Goal: Task Accomplishment & Management: Use online tool/utility

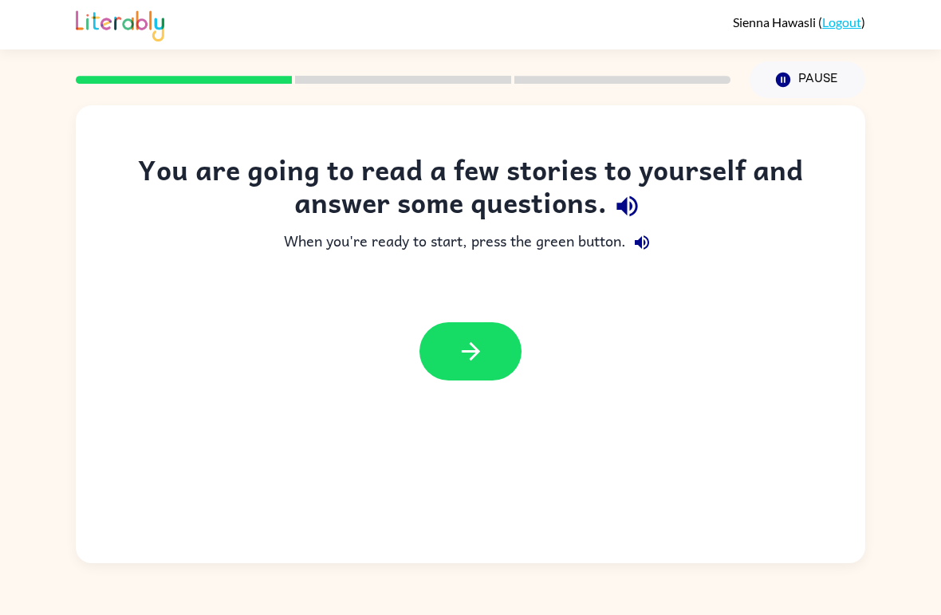
click at [493, 338] on button "button" at bounding box center [470, 351] width 102 height 58
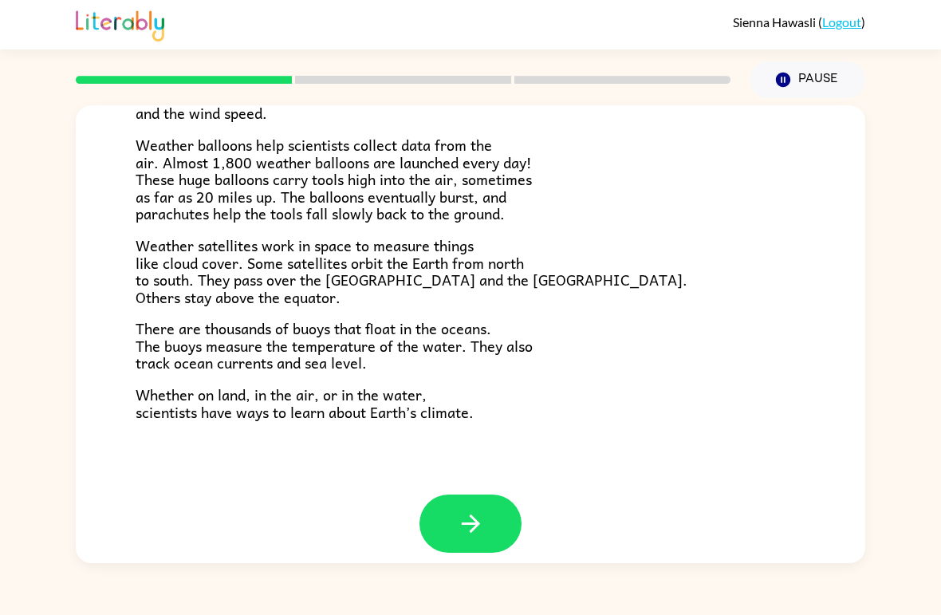
scroll to position [429, 0]
click at [489, 495] on button "button" at bounding box center [470, 524] width 102 height 58
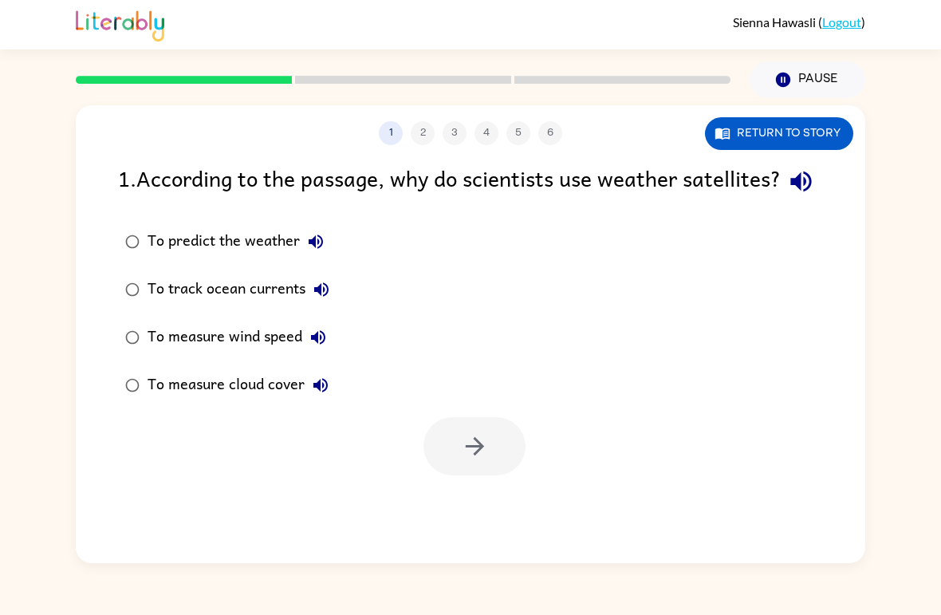
scroll to position [0, 0]
click at [486, 462] on button "button" at bounding box center [474, 446] width 102 height 58
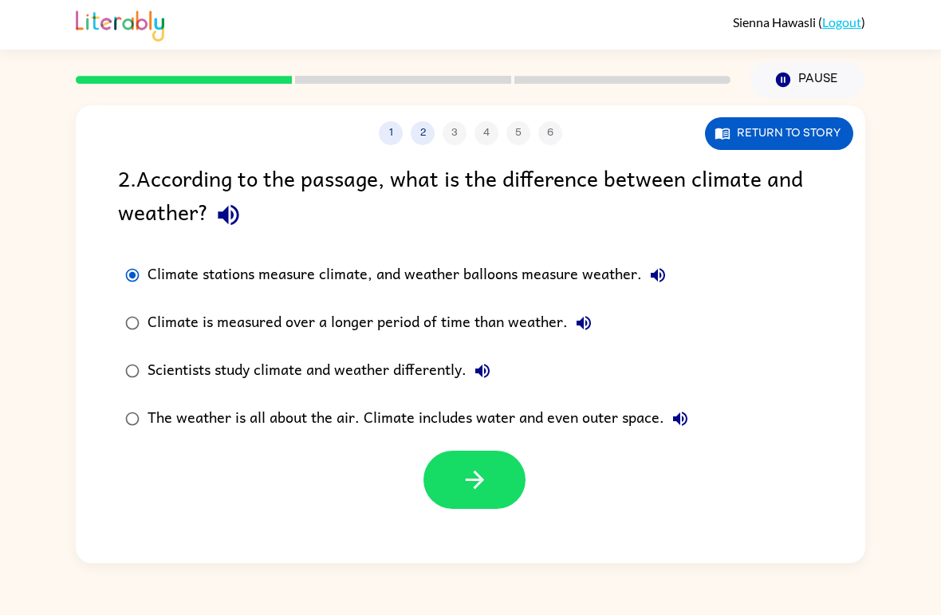
click at [518, 481] on button "button" at bounding box center [474, 480] width 102 height 58
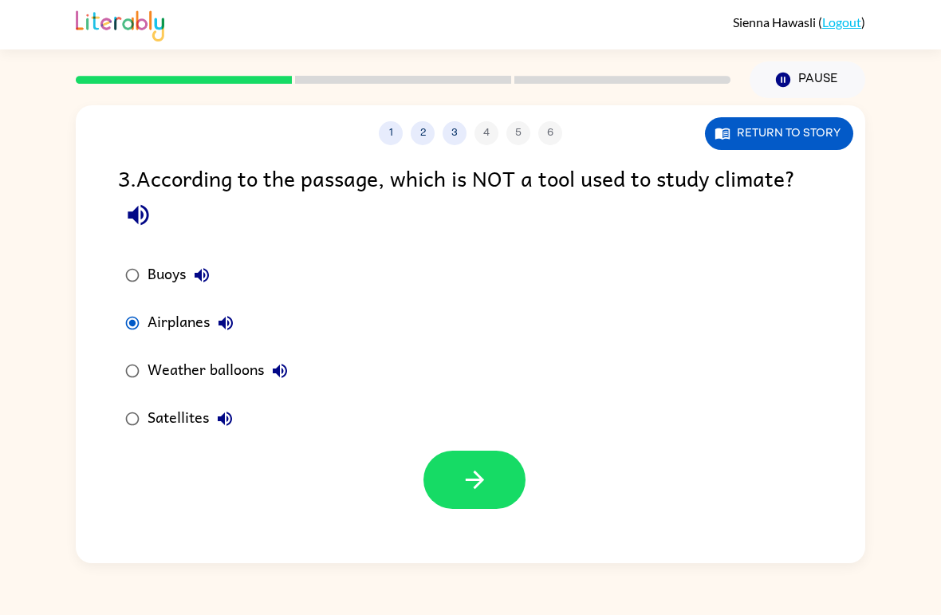
click at [456, 481] on button "button" at bounding box center [474, 480] width 102 height 58
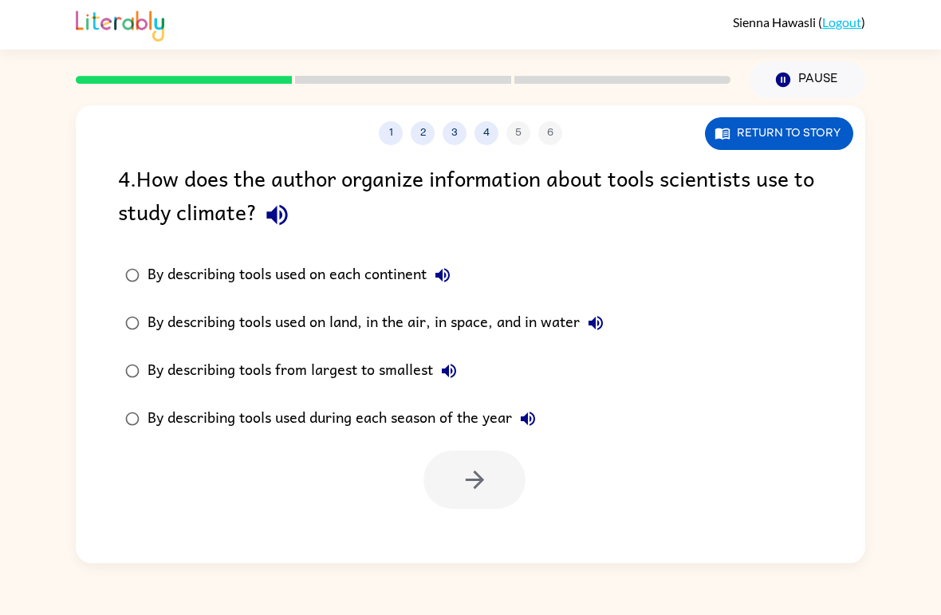
click at [169, 313] on div "By describing tools used on land, in the air, in space, and in water" at bounding box center [380, 323] width 464 height 32
click at [491, 470] on button "button" at bounding box center [474, 480] width 102 height 58
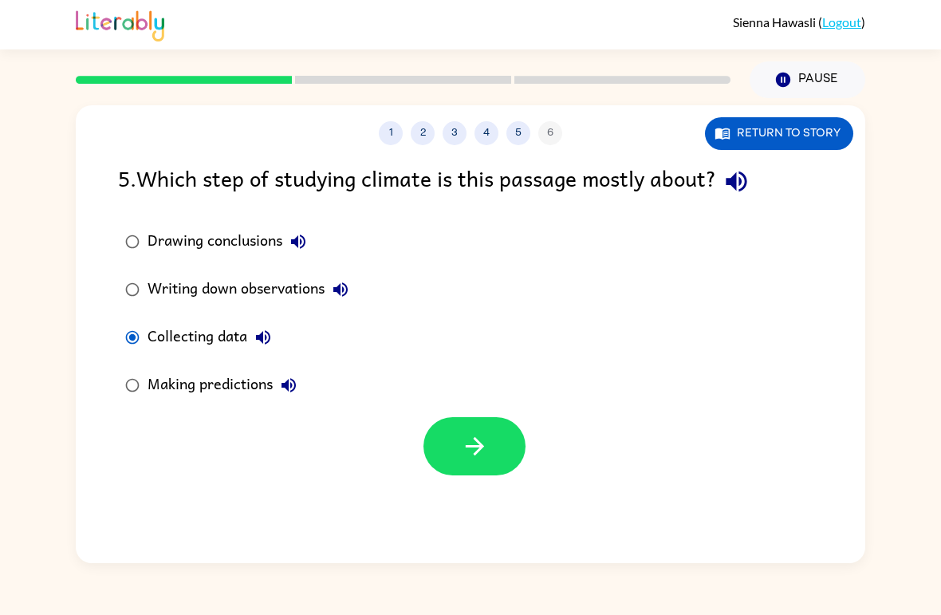
click at [466, 447] on icon "button" at bounding box center [474, 446] width 18 height 18
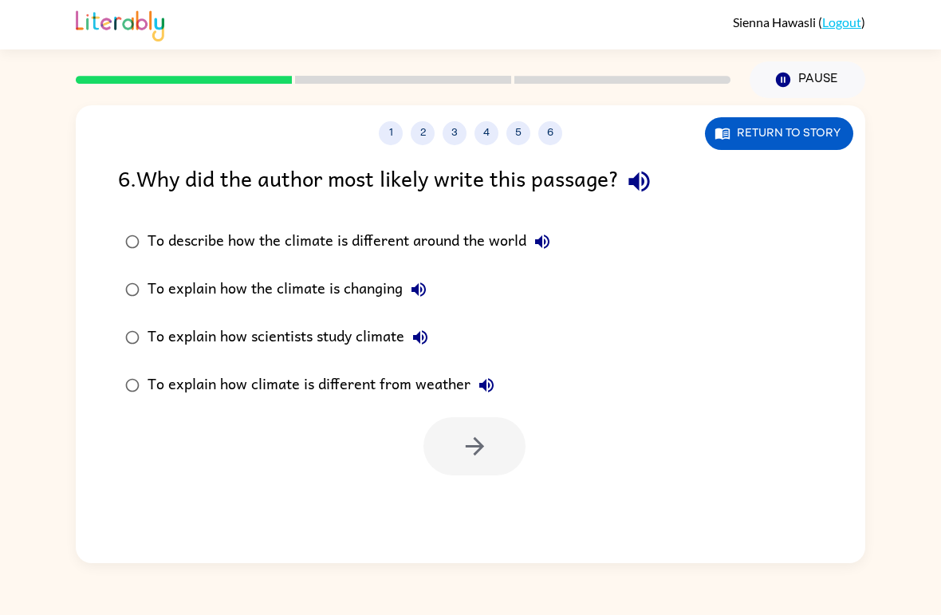
click at [166, 247] on div "To describe how the climate is different around the world" at bounding box center [353, 242] width 411 height 32
click at [494, 433] on button "button" at bounding box center [474, 446] width 102 height 58
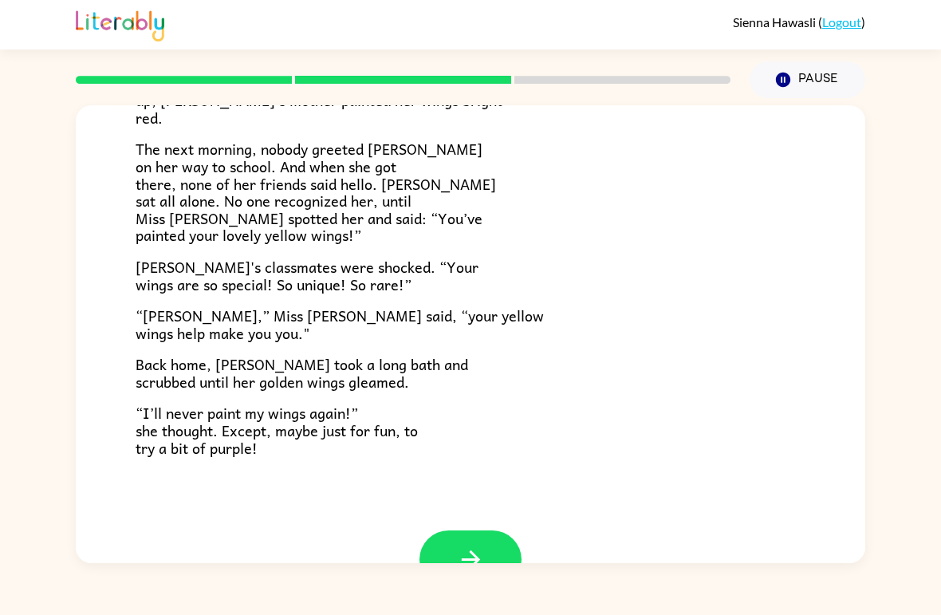
scroll to position [408, 0]
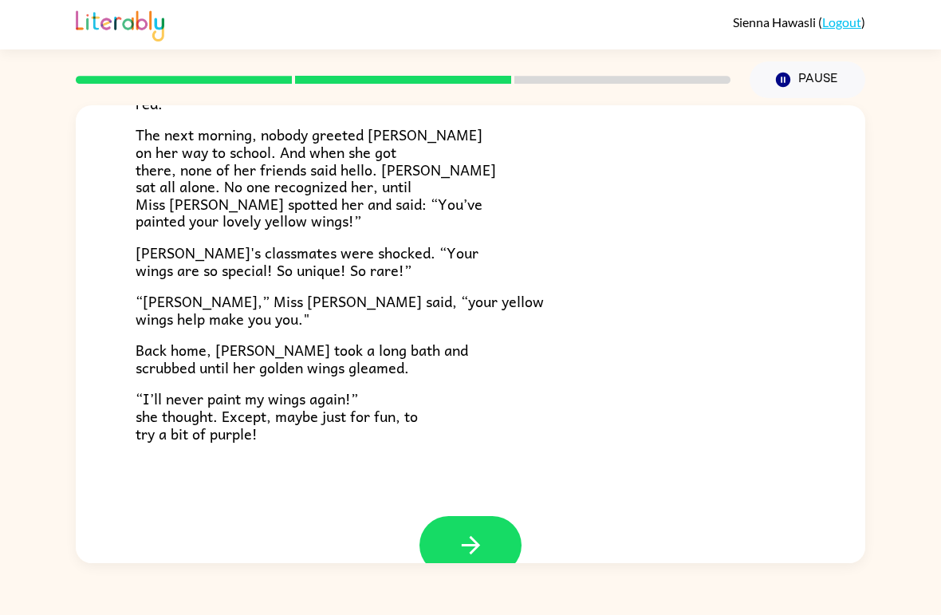
click at [494, 519] on button "button" at bounding box center [470, 545] width 102 height 58
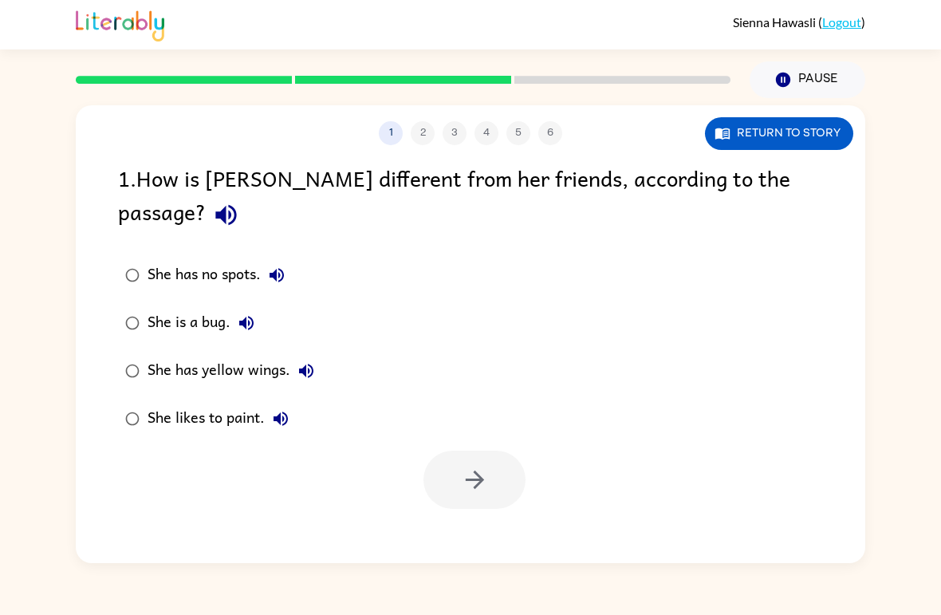
scroll to position [0, 0]
click at [481, 466] on icon "button" at bounding box center [475, 480] width 28 height 28
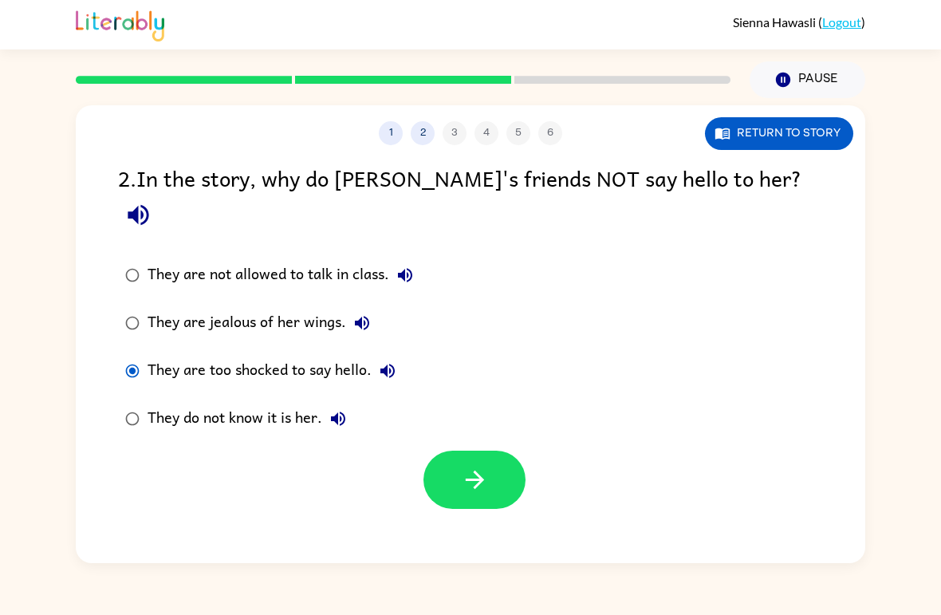
click at [499, 451] on button "button" at bounding box center [474, 480] width 102 height 58
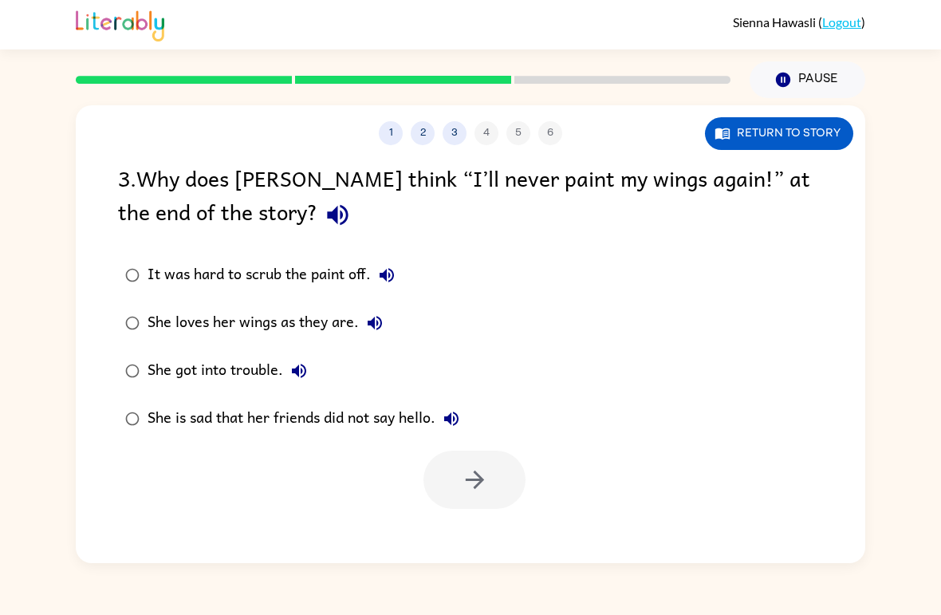
click at [223, 321] on div "She loves her wings as they are." at bounding box center [269, 323] width 243 height 32
click at [465, 467] on icon "button" at bounding box center [475, 480] width 28 height 28
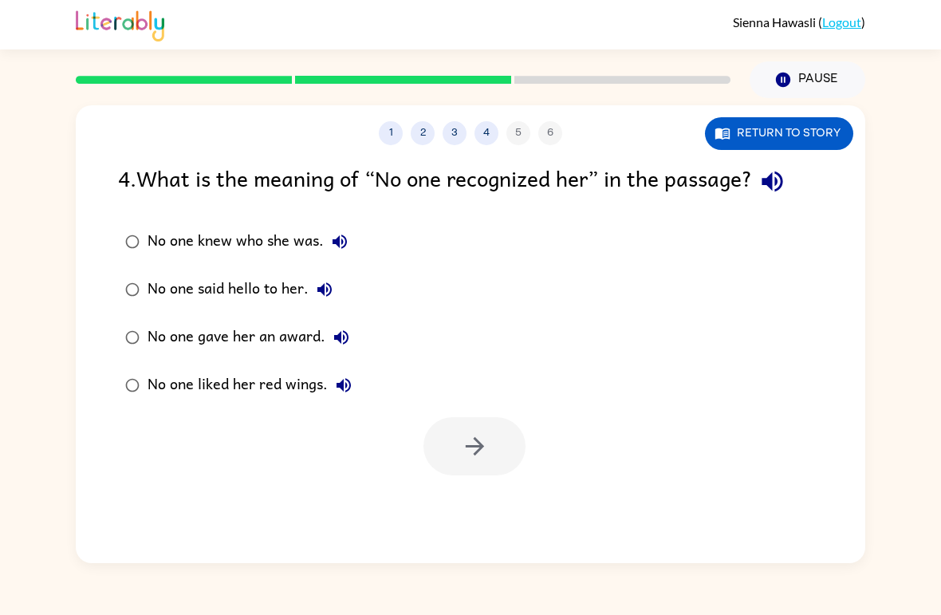
click at [256, 296] on div "No one said hello to her." at bounding box center [244, 290] width 193 height 32
click at [160, 247] on div "No one knew who she was." at bounding box center [252, 242] width 208 height 32
click at [494, 442] on button "button" at bounding box center [474, 446] width 102 height 58
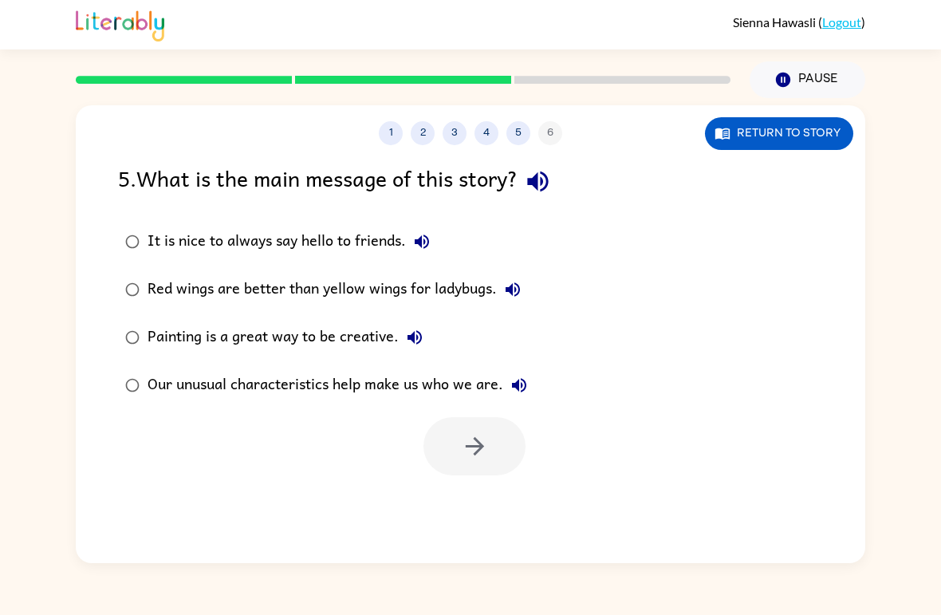
click at [171, 400] on div "Our unusual characteristics help make us who we are." at bounding box center [342, 385] width 388 height 32
click at [483, 425] on button "button" at bounding box center [474, 446] width 102 height 58
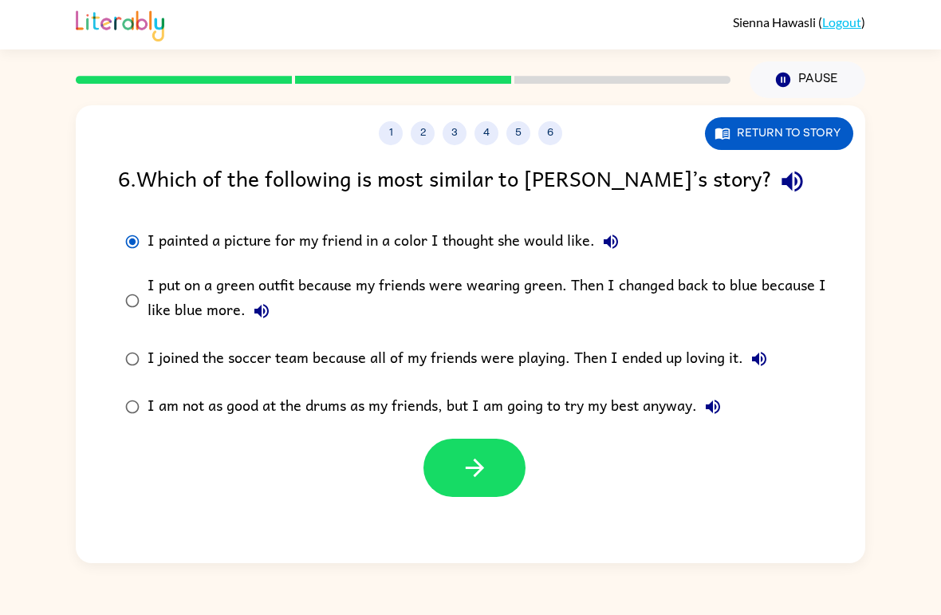
click at [489, 486] on button "button" at bounding box center [474, 468] width 102 height 58
